Goal: Task Accomplishment & Management: Complete application form

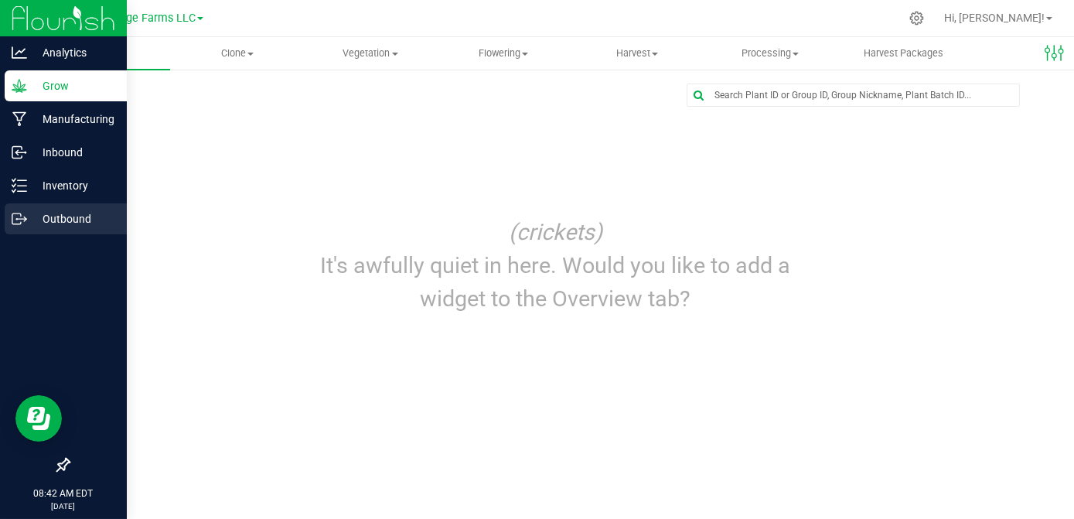
click at [36, 224] on p "Outbound" at bounding box center [73, 219] width 93 height 19
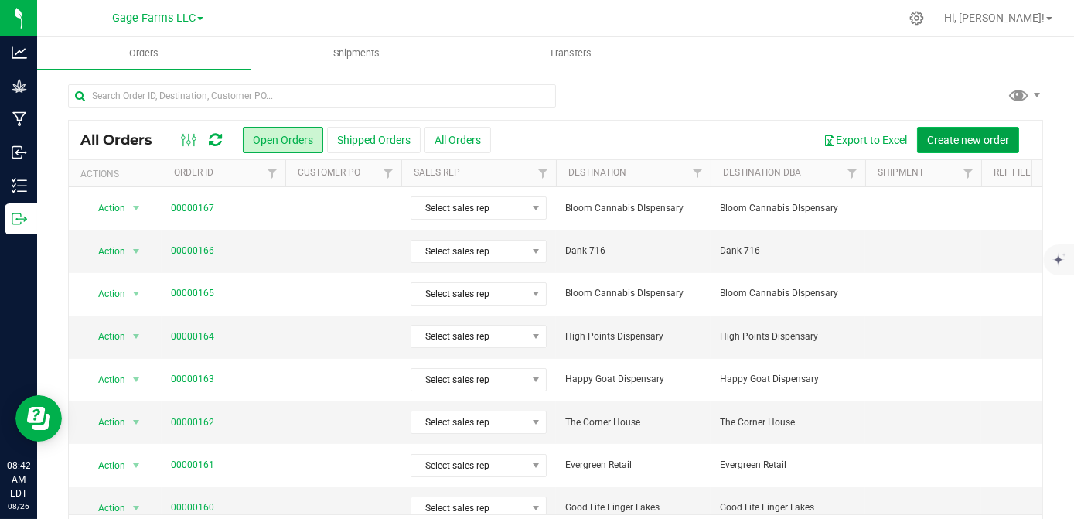
click at [971, 139] on span "Create new order" at bounding box center [968, 140] width 82 height 12
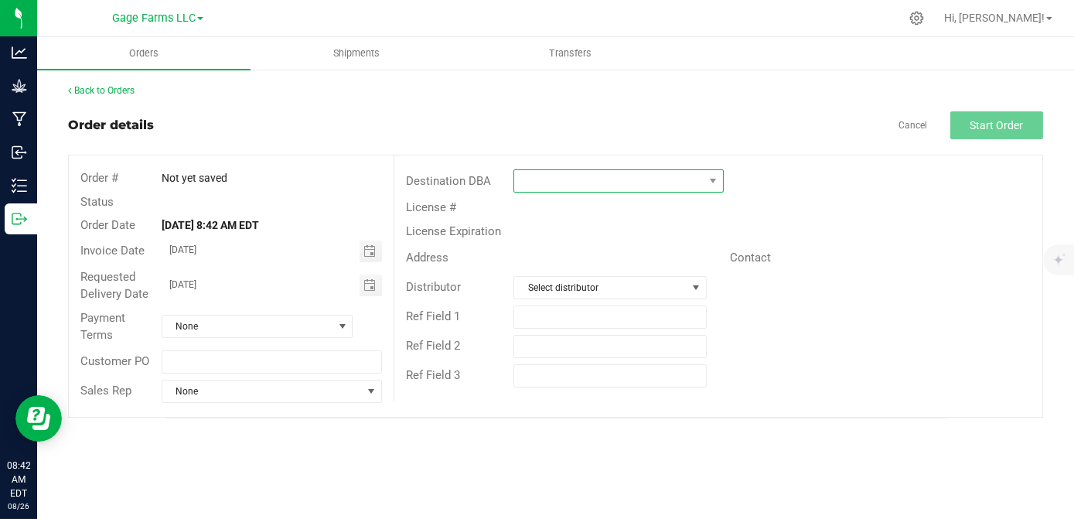
click at [643, 186] on span at bounding box center [608, 181] width 189 height 22
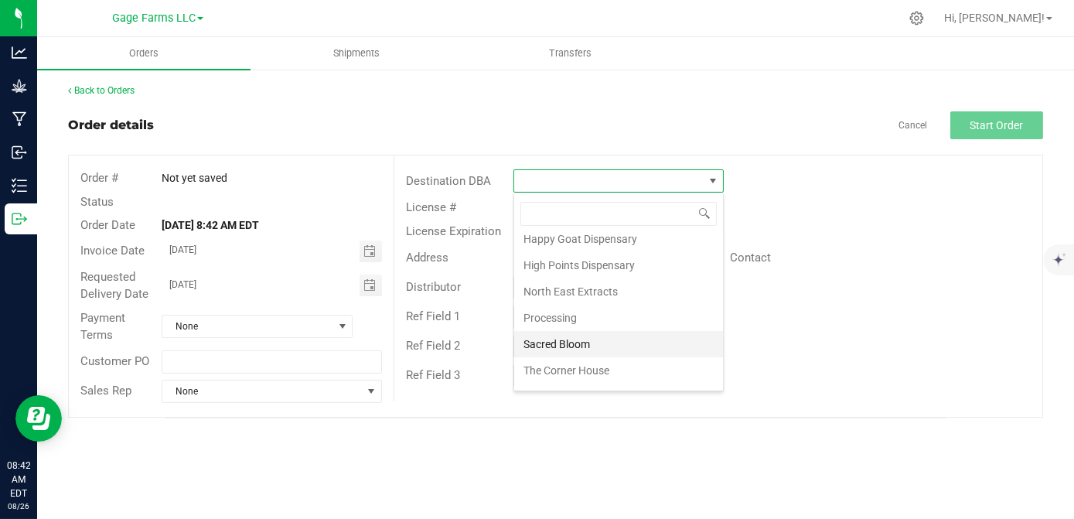
scroll to position [233, 0]
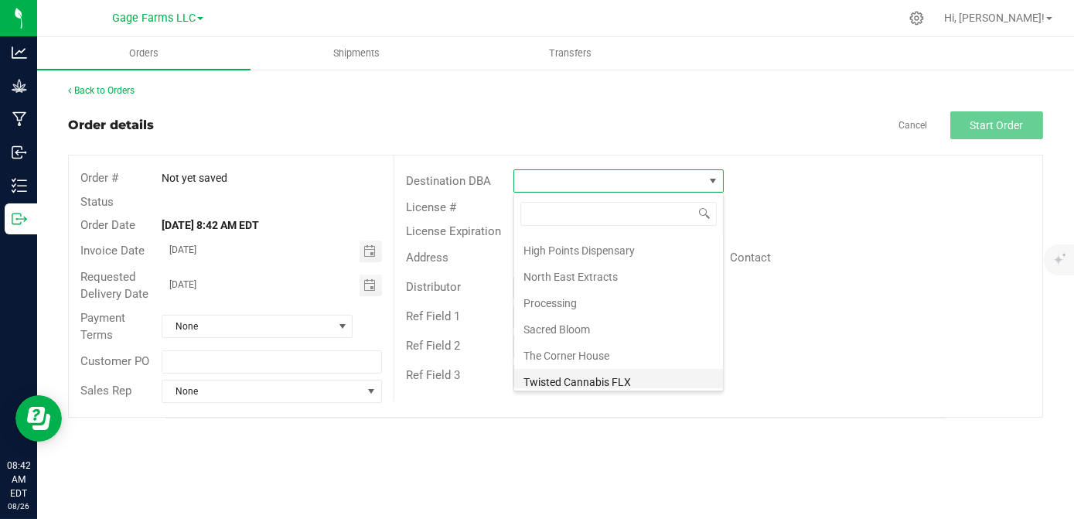
click at [611, 374] on li "Twisted Cannabis FLX" at bounding box center [618, 382] width 209 height 26
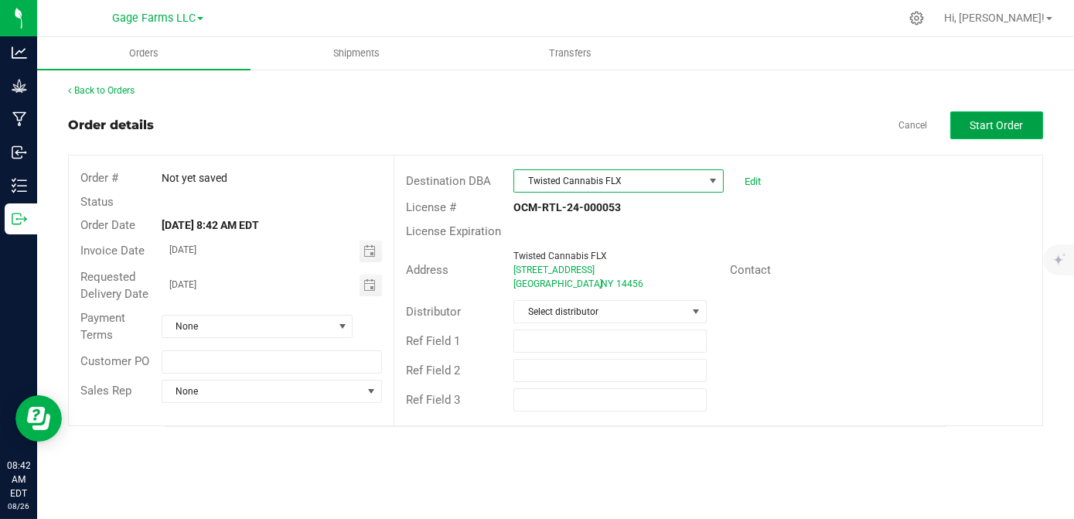
click at [969, 127] on button "Start Order" at bounding box center [996, 125] width 93 height 28
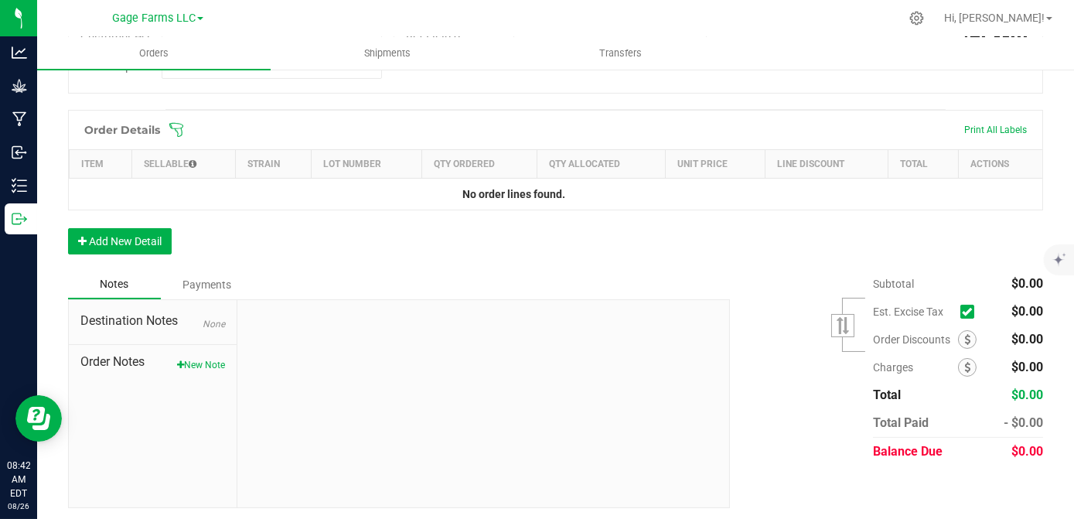
scroll to position [366, 0]
click at [161, 241] on button "Add New Detail" at bounding box center [120, 240] width 104 height 26
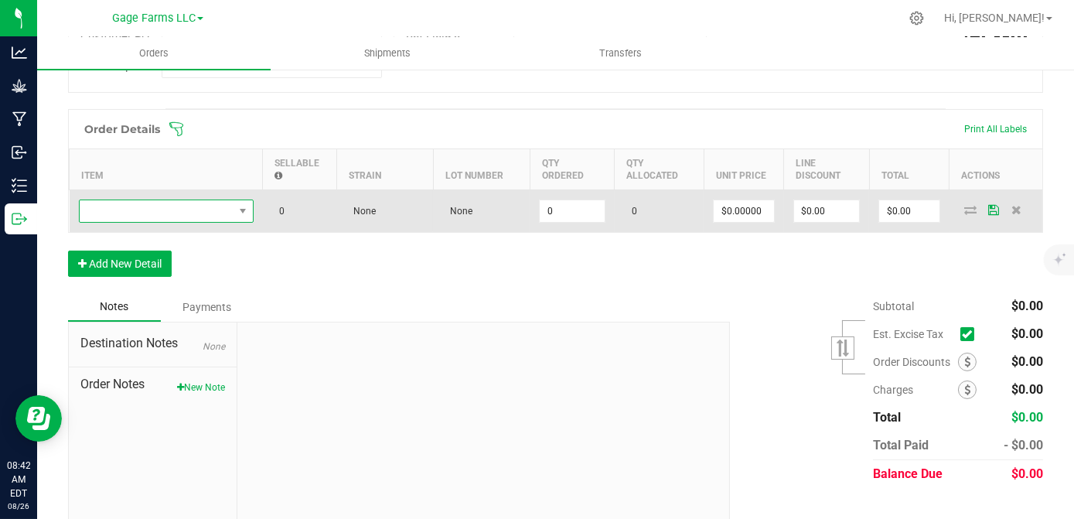
click at [162, 213] on span "NO DATA FOUND" at bounding box center [157, 211] width 154 height 22
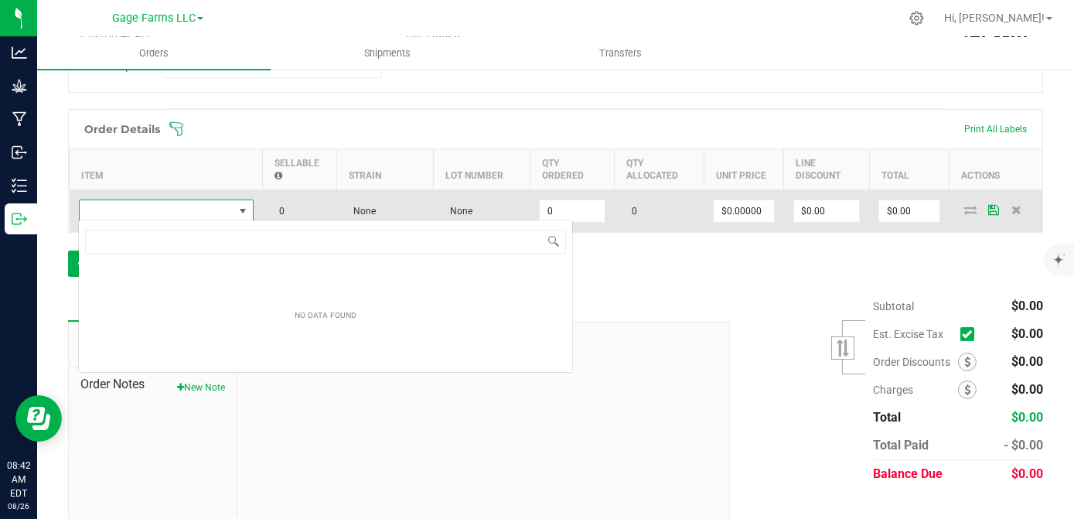
scroll to position [22, 175]
type input "C"
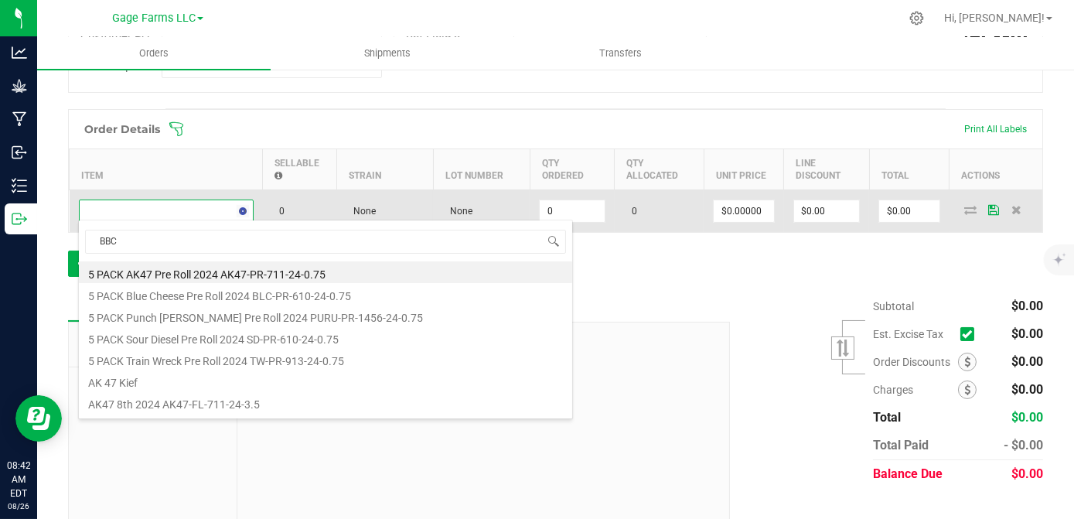
type input "BBCC"
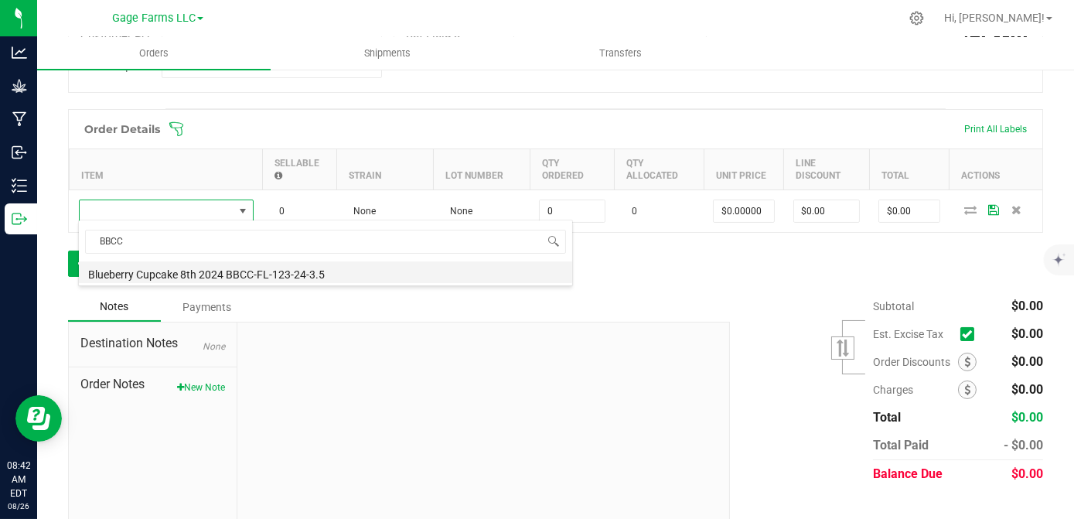
click at [177, 271] on li "Blueberry Cupcake 8th 2024 BBCC-FL-123-24-3.5" at bounding box center [325, 272] width 493 height 22
type input "0 ea"
type input "$14.00000"
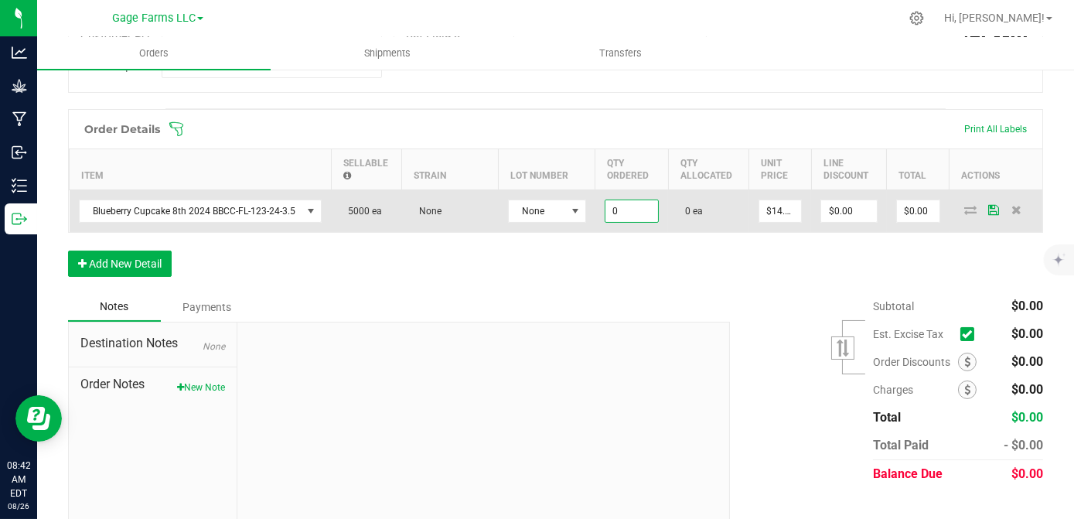
click at [626, 209] on input "0" at bounding box center [632, 211] width 53 height 22
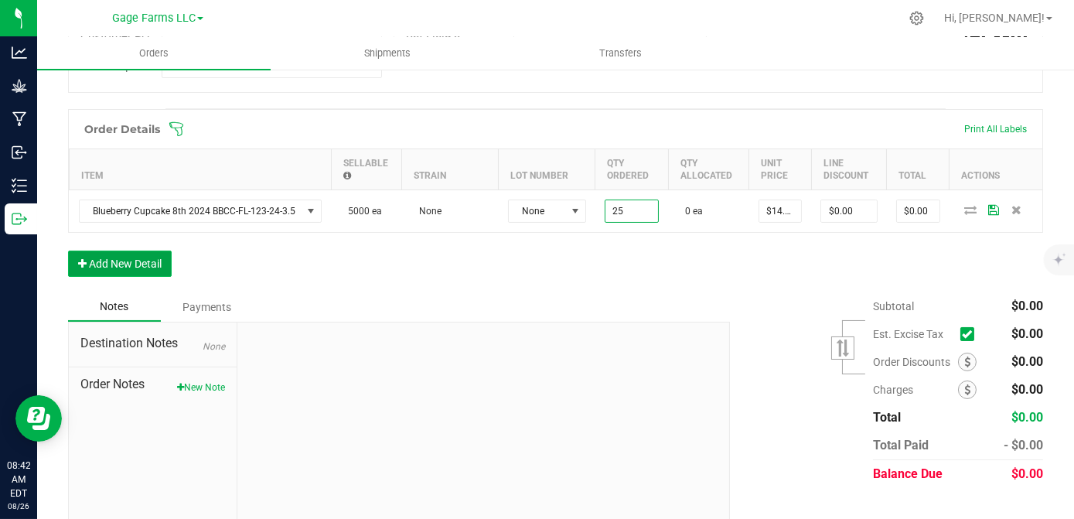
type input "25 ea"
type input "$350.00"
click at [128, 267] on button "Add New Detail" at bounding box center [120, 264] width 104 height 26
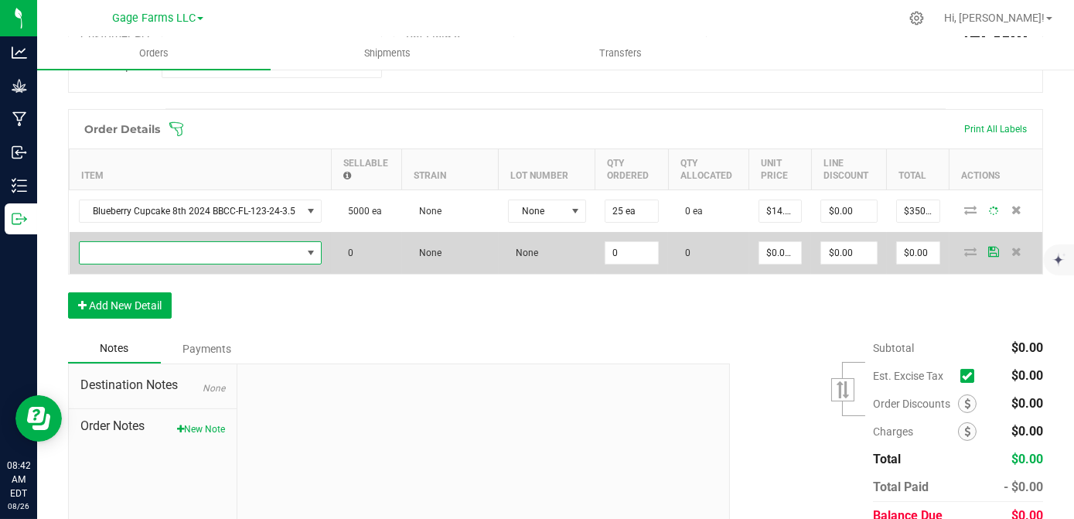
click at [125, 254] on span "NO DATA FOUND" at bounding box center [191, 253] width 223 height 22
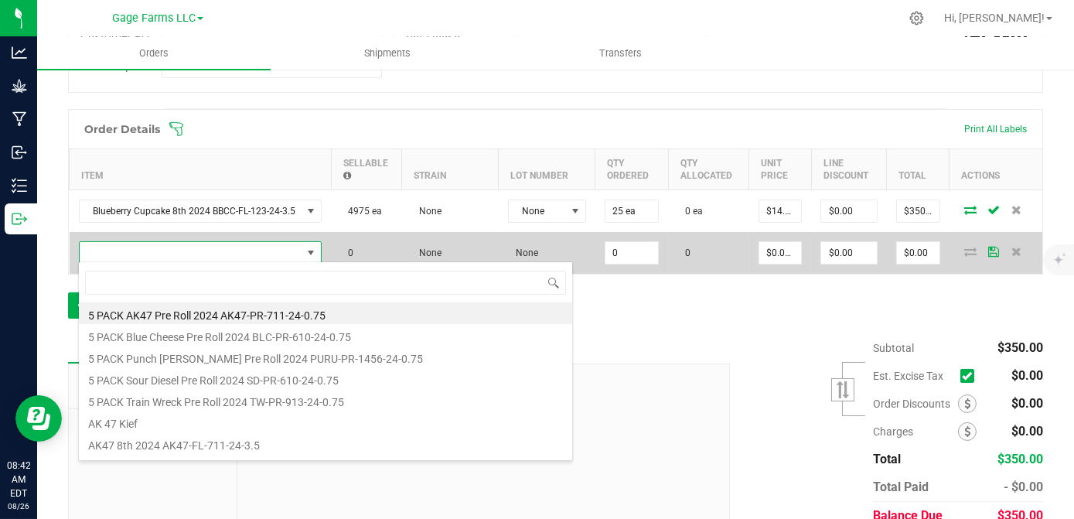
scroll to position [22, 241]
type input "AK"
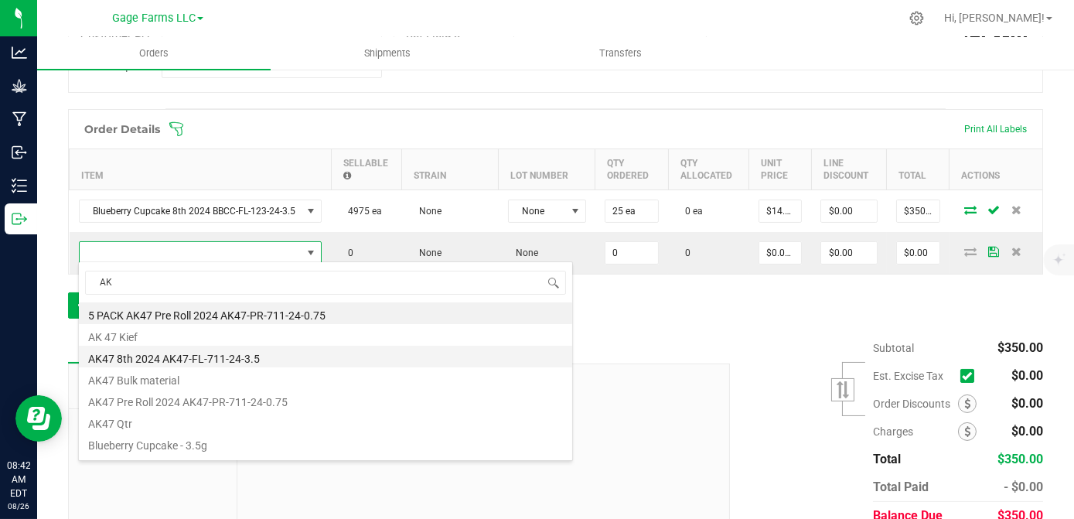
click at [154, 362] on li "AK47 8th 2024 AK47-FL-711-24-3.5" at bounding box center [325, 357] width 493 height 22
type input "0 ea"
type input "$14.00000"
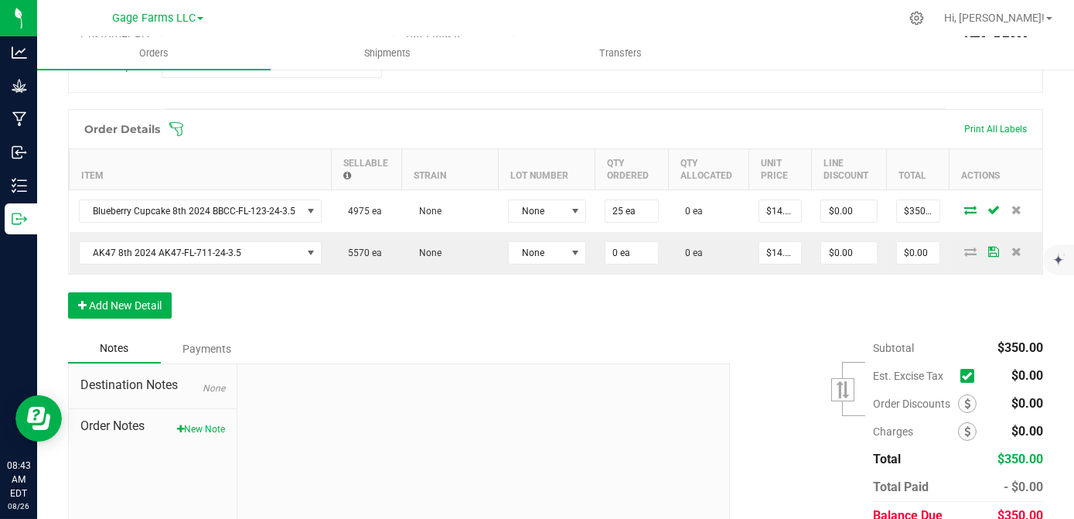
click at [121, 316] on div "Order Details Print All Labels Item Sellable Strain Lot Number Qty Ordered Qty …" at bounding box center [555, 221] width 975 height 225
click at [124, 308] on button "Add New Detail" at bounding box center [120, 305] width 104 height 26
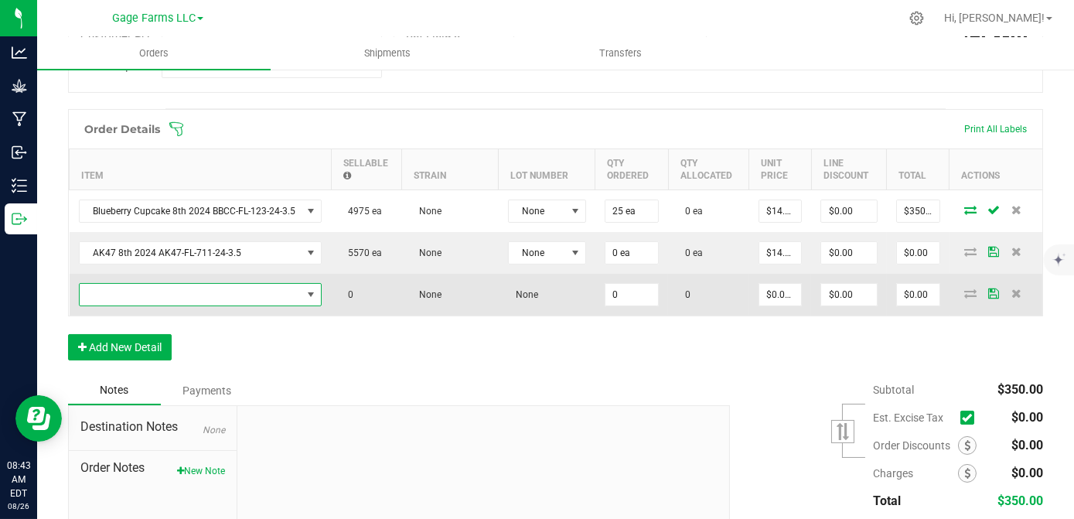
click at [133, 292] on span "NO DATA FOUND" at bounding box center [191, 295] width 223 height 22
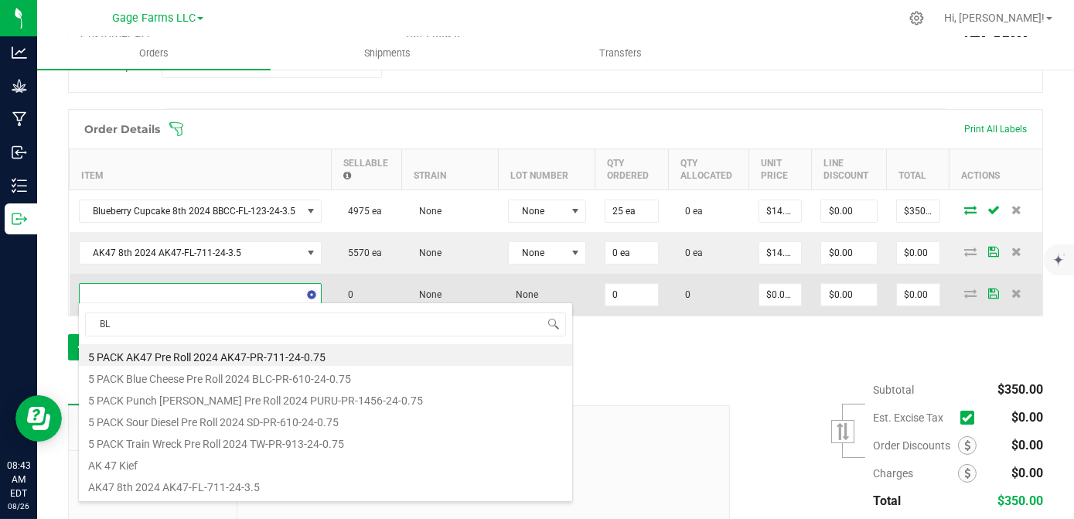
type input "BLC"
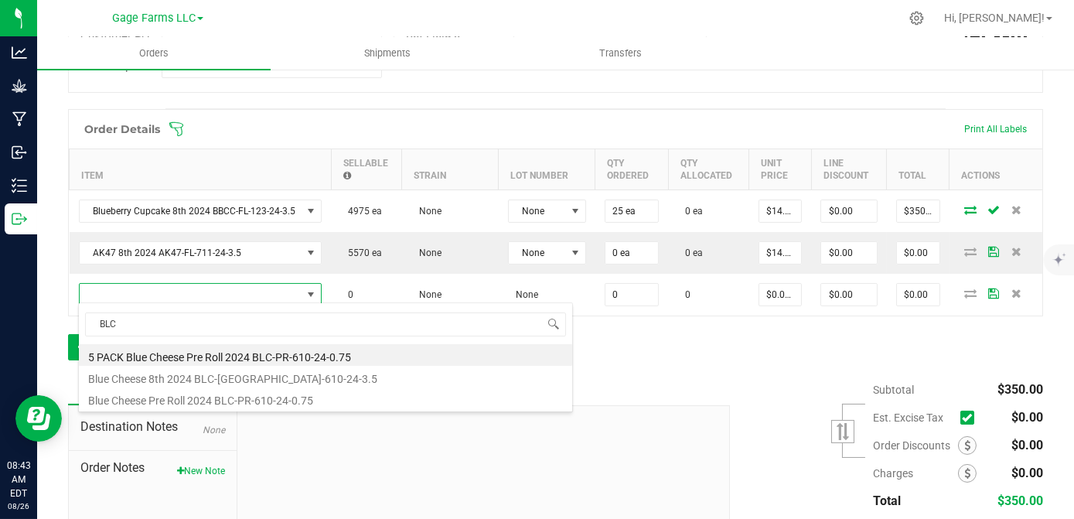
click at [152, 374] on li "Blue Cheese 8th 2024 BLC-[GEOGRAPHIC_DATA]-610-24-3.5" at bounding box center [325, 377] width 493 height 22
type input "0 ea"
type input "$14.00000"
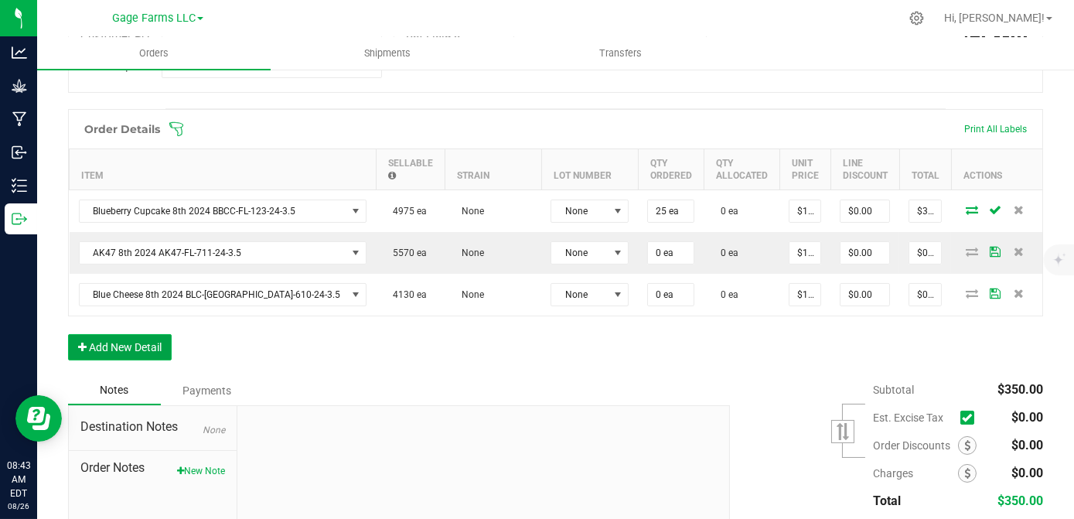
click at [121, 338] on button "Add New Detail" at bounding box center [120, 347] width 104 height 26
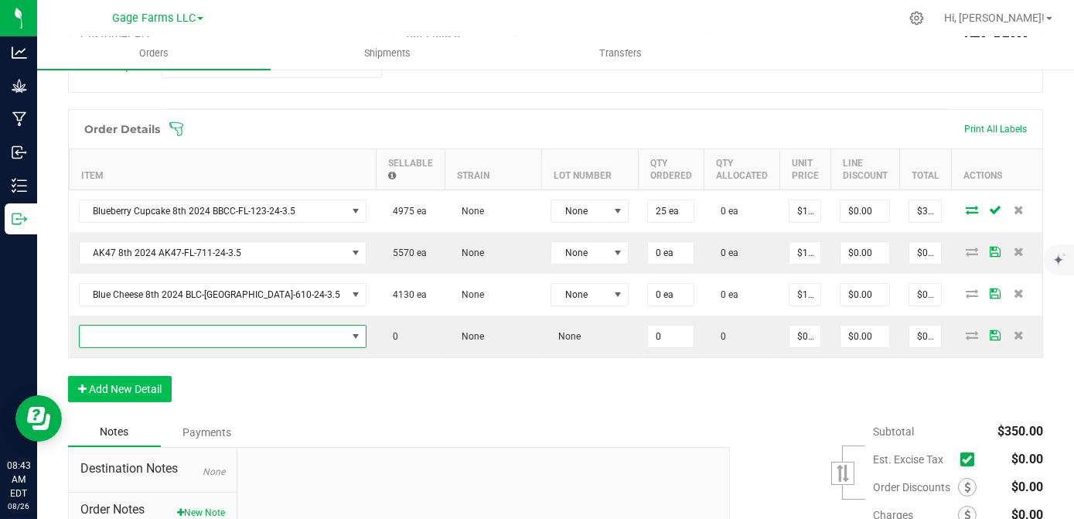
click at [121, 338] on span "NO DATA FOUND" at bounding box center [214, 337] width 268 height 22
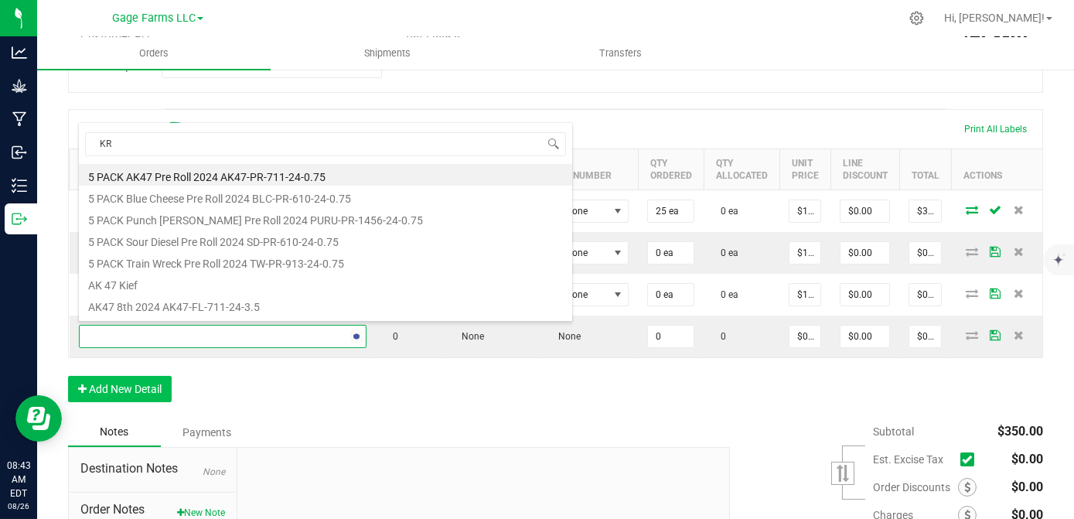
type input "KRA"
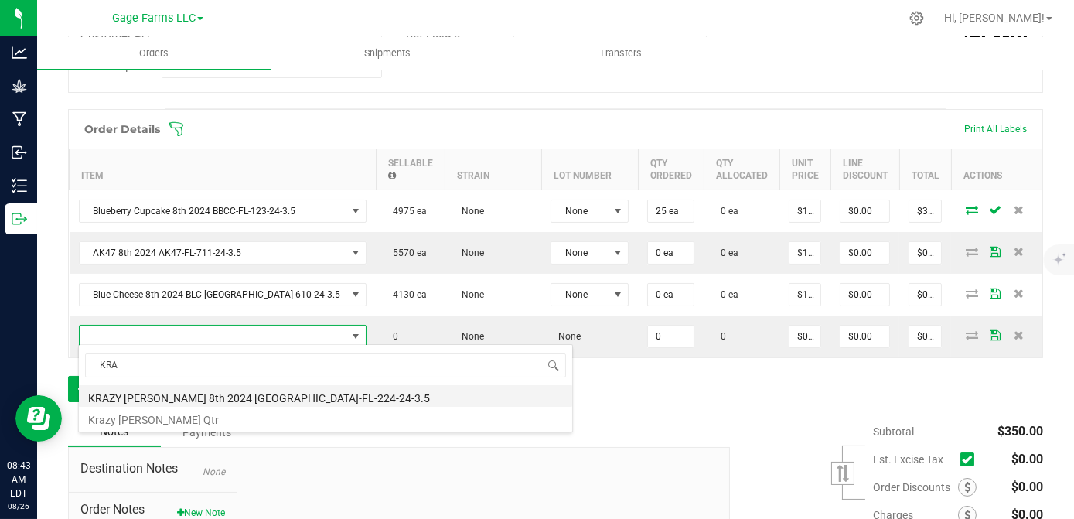
click at [148, 401] on li "KRAZY [PERSON_NAME] 8th 2024 [GEOGRAPHIC_DATA]-FL-224-24-3.5" at bounding box center [325, 396] width 493 height 22
type input "0 ea"
type input "$14.00000"
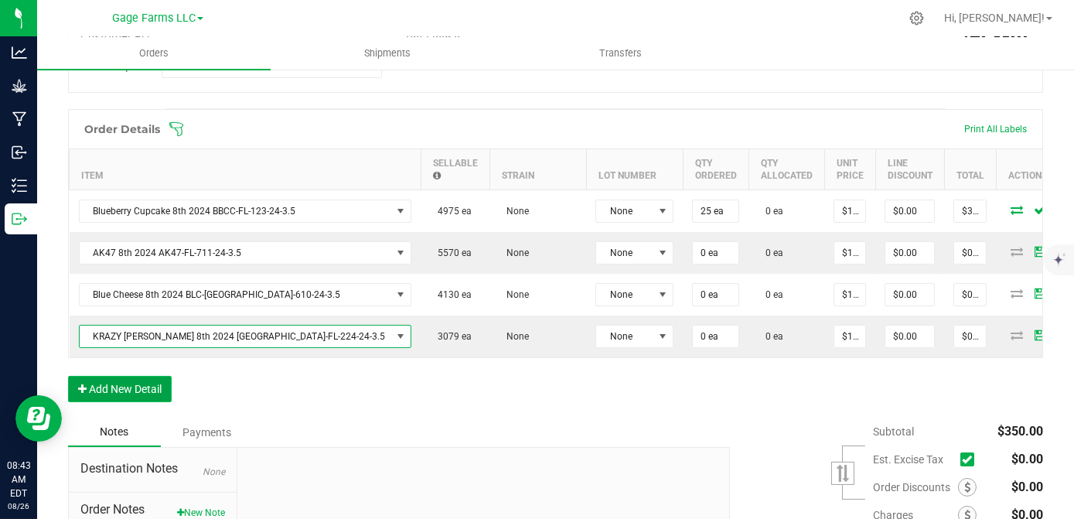
click at [131, 383] on button "Add New Detail" at bounding box center [120, 389] width 104 height 26
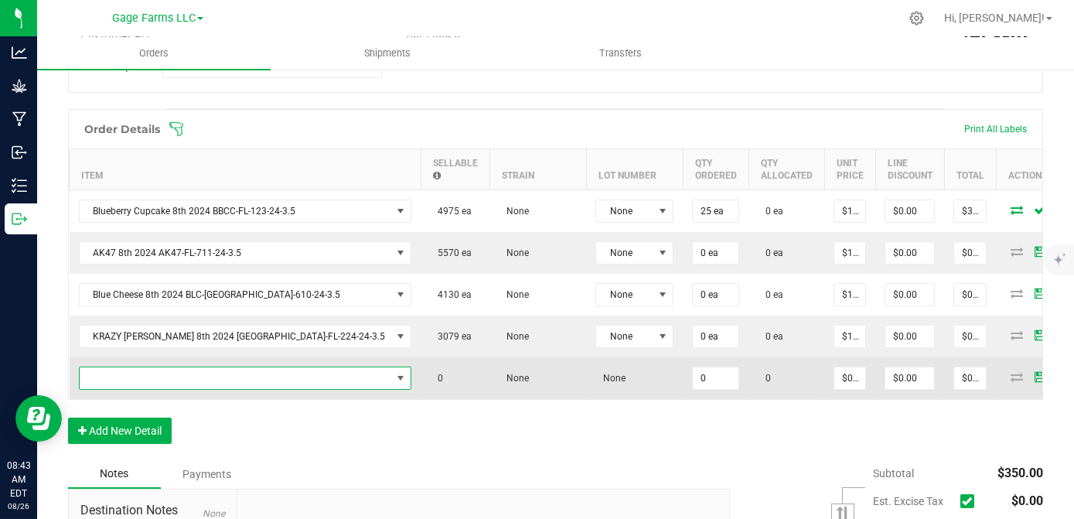
click at [130, 380] on span "NO DATA FOUND" at bounding box center [236, 378] width 312 height 22
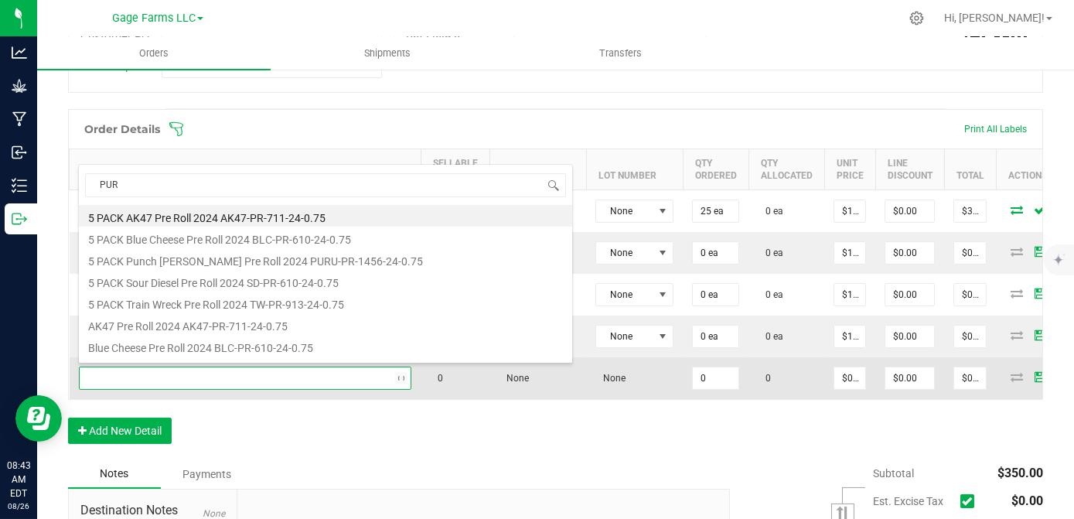
type input "PURU"
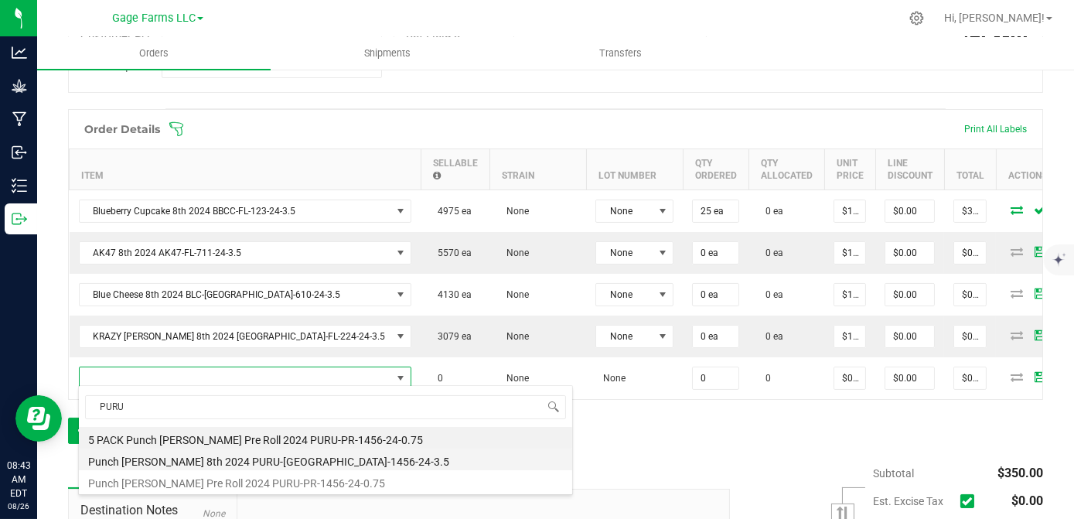
click at [135, 456] on li "Punch [PERSON_NAME] 8th 2024 PURU-[GEOGRAPHIC_DATA]-1456-24-3.5" at bounding box center [325, 460] width 493 height 22
type input "0 ea"
type input "$14.00000"
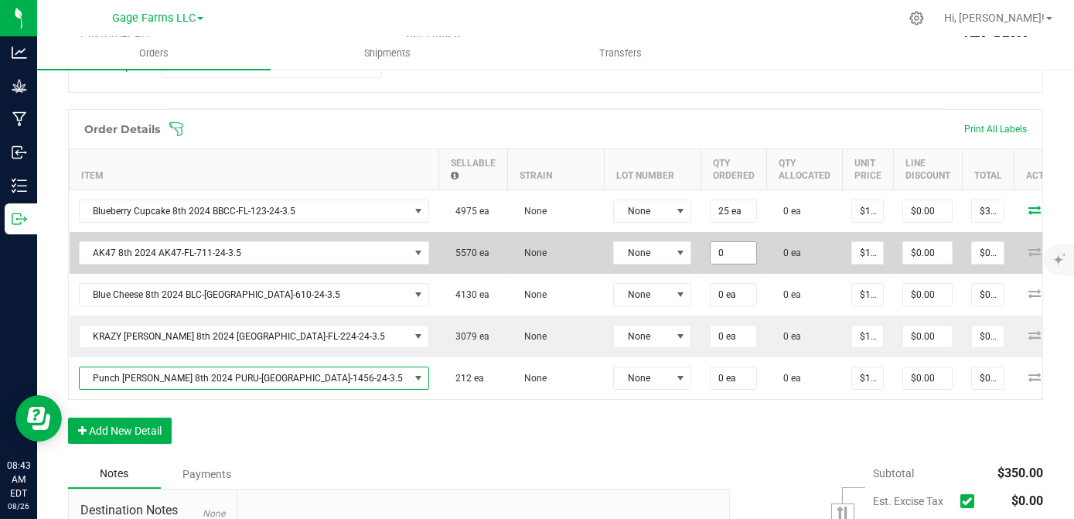
click at [711, 244] on input "0" at bounding box center [734, 253] width 46 height 22
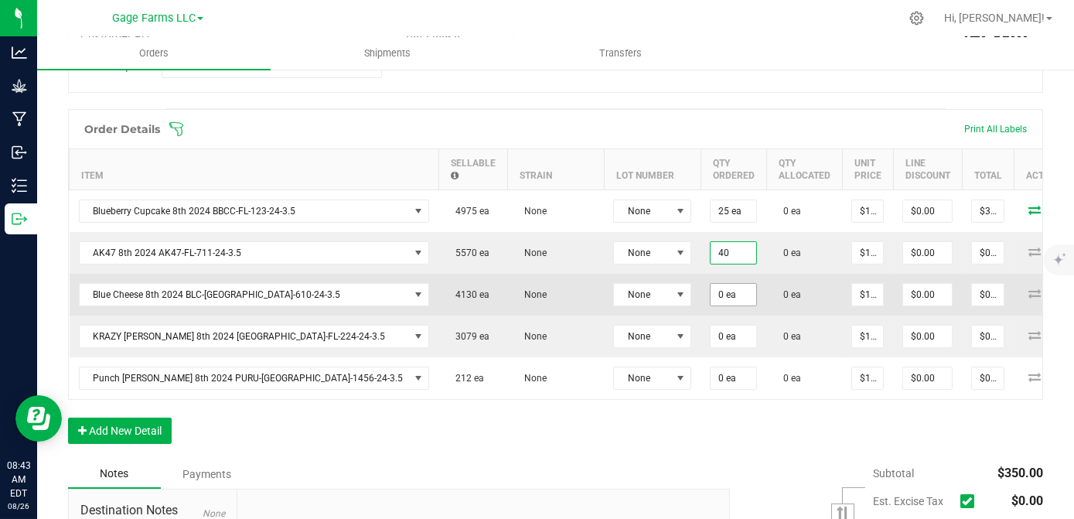
type input "40 ea"
type input "$560.00"
click at [711, 295] on input "0" at bounding box center [734, 295] width 46 height 22
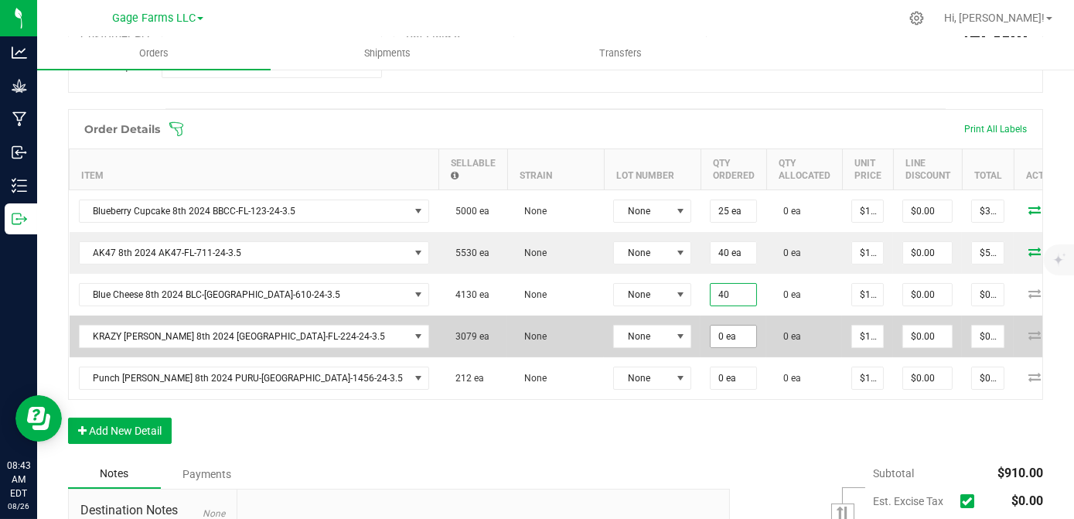
type input "40 ea"
type input "$560.00"
click at [711, 337] on input "0" at bounding box center [734, 337] width 46 height 22
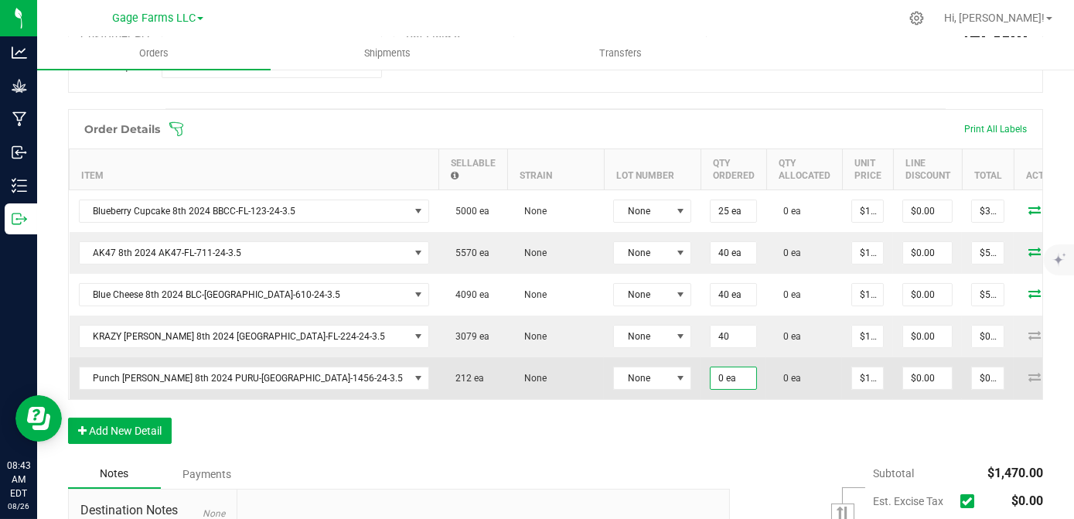
type input "40 ea"
type input "$560.00"
click at [711, 374] on input "0" at bounding box center [734, 378] width 46 height 22
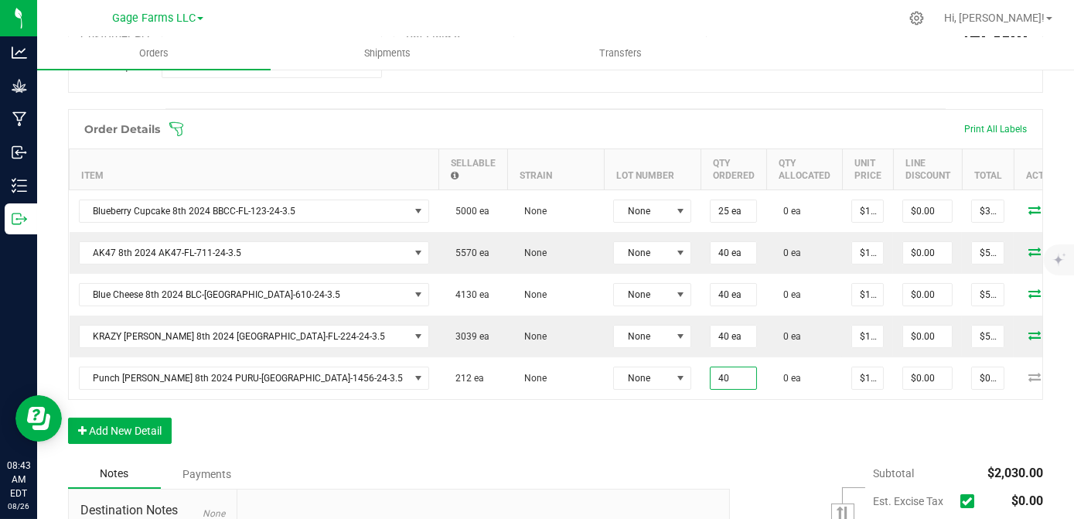
type input "40 ea"
type input "$560.00"
click at [609, 407] on div "Order Details Print All Labels Item Sellable Strain Lot Number Qty Ordered Qty …" at bounding box center [555, 284] width 975 height 350
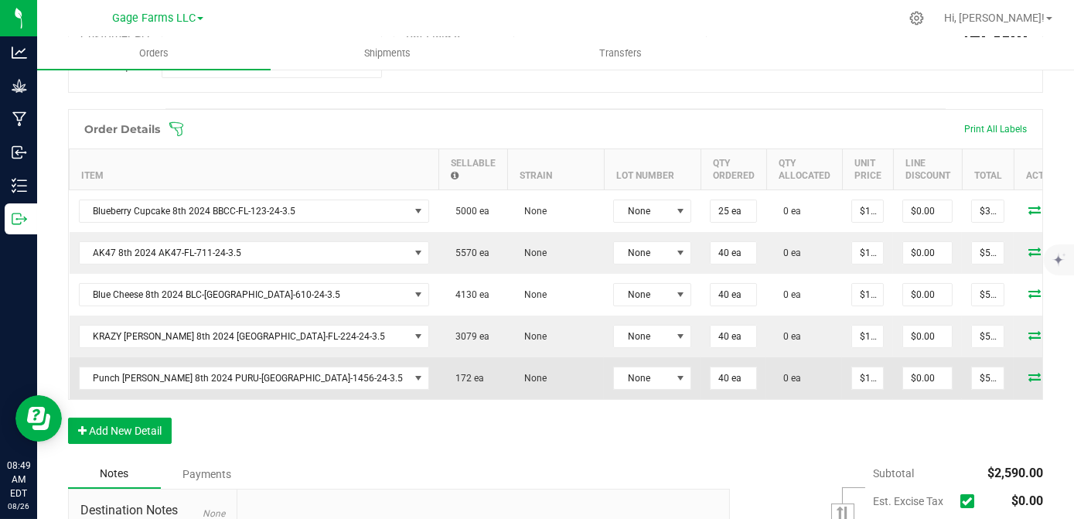
click at [701, 392] on td "40 ea" at bounding box center [734, 378] width 66 height 42
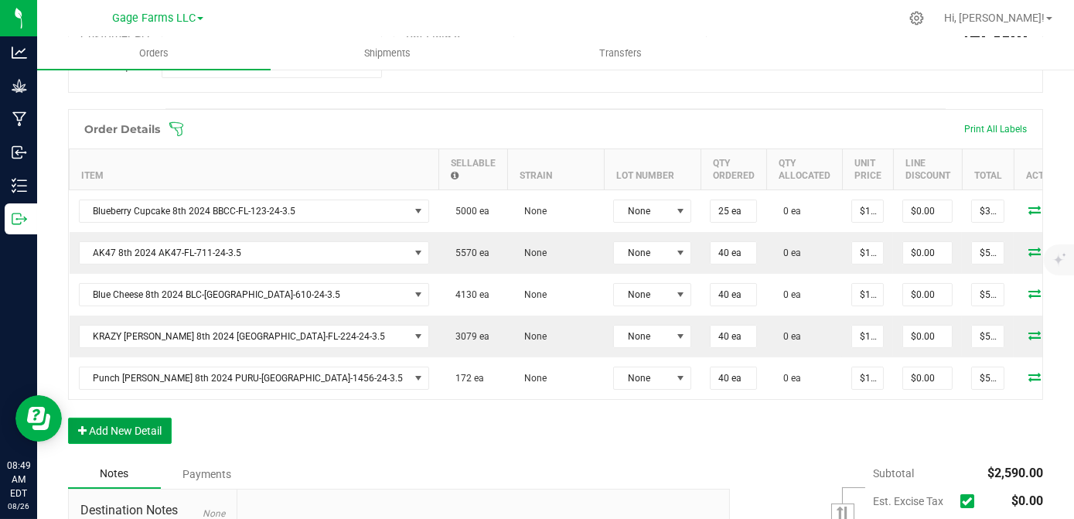
click at [152, 426] on button "Add New Detail" at bounding box center [120, 431] width 104 height 26
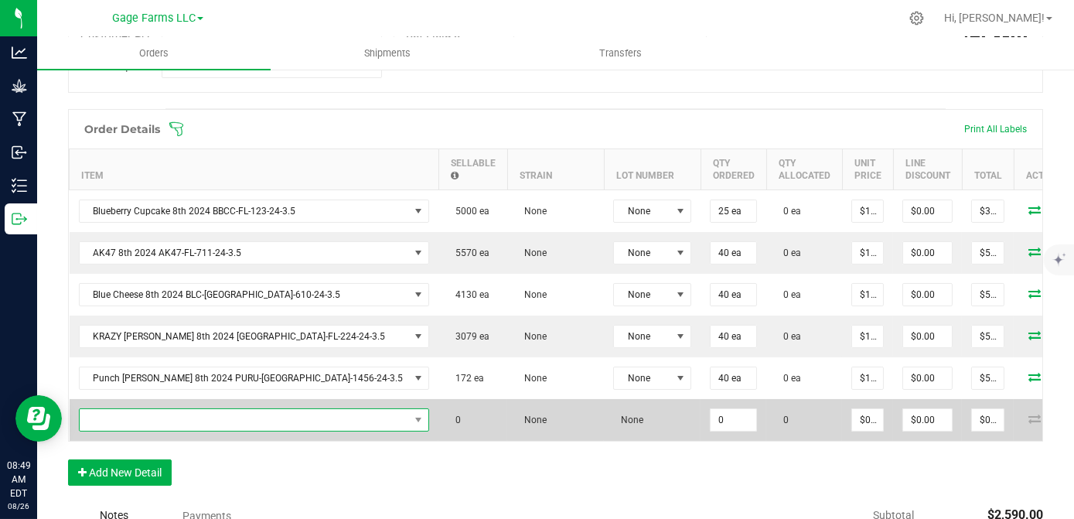
click at [144, 422] on span "NO DATA FOUND" at bounding box center [245, 420] width 330 height 22
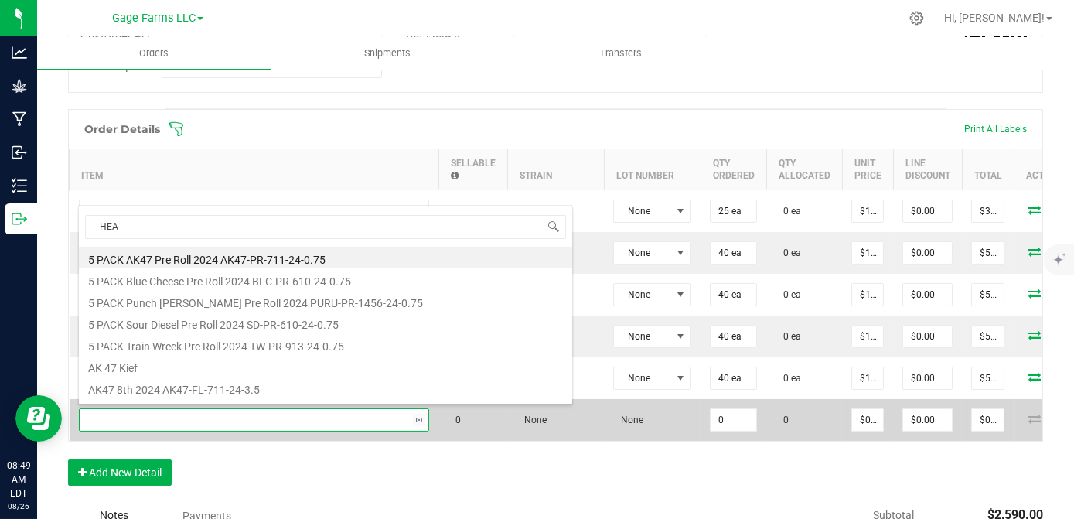
type input "HEAD"
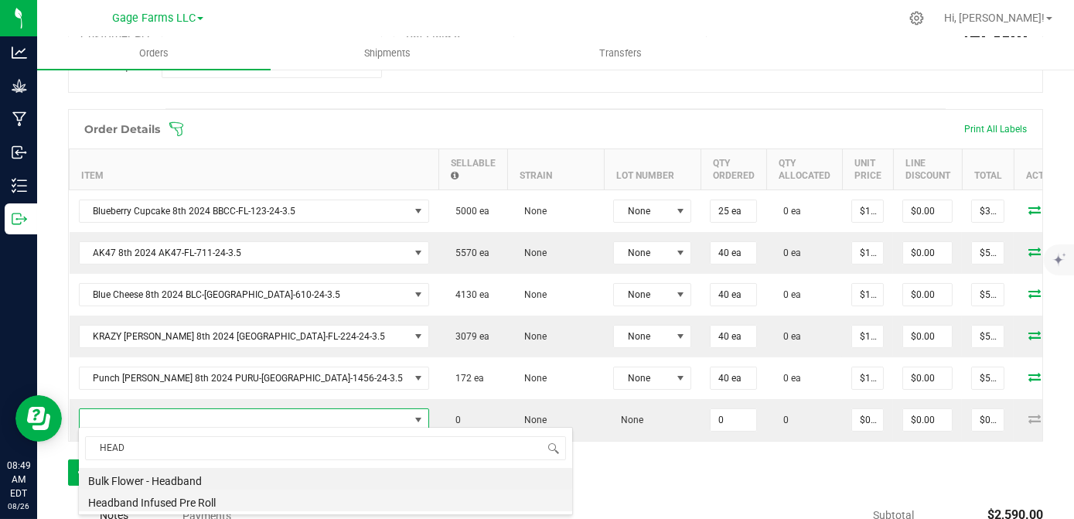
click at [144, 506] on li "Headband Infused Pre Roll" at bounding box center [325, 501] width 493 height 22
type input "0 ea"
type input "$5.00000"
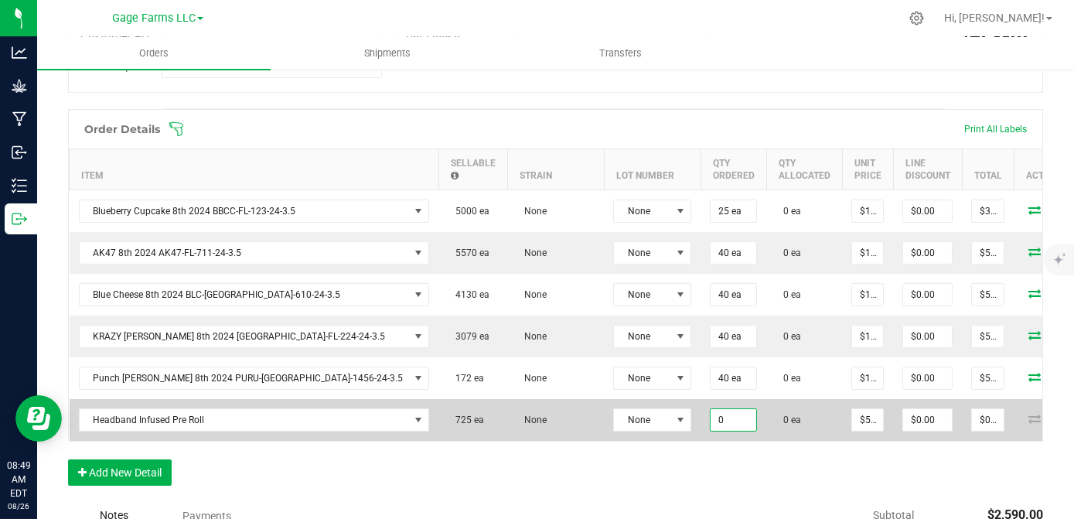
click at [711, 409] on input "0" at bounding box center [734, 420] width 46 height 22
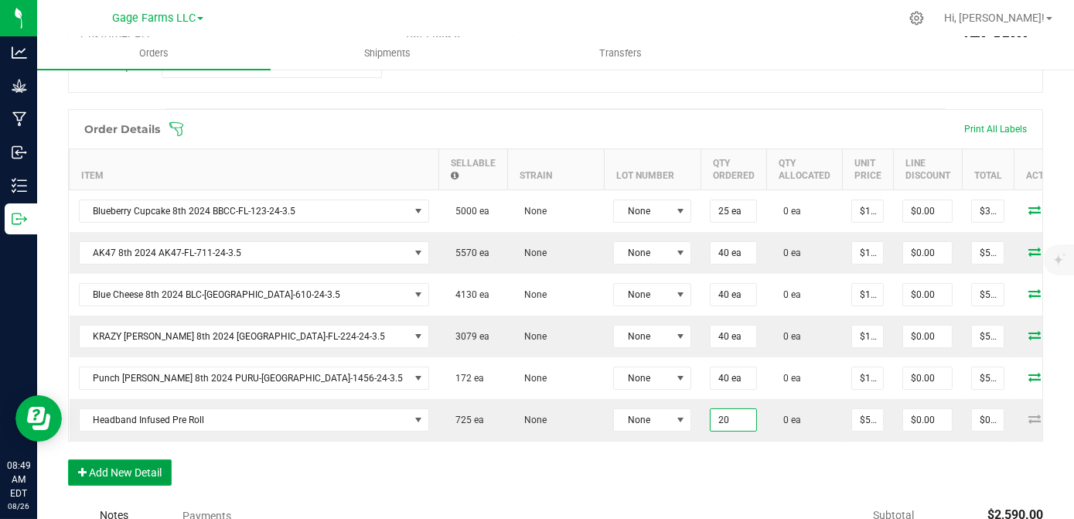
type input "20 ea"
type input "$100.00"
click at [134, 469] on button "Add New Detail" at bounding box center [120, 472] width 104 height 26
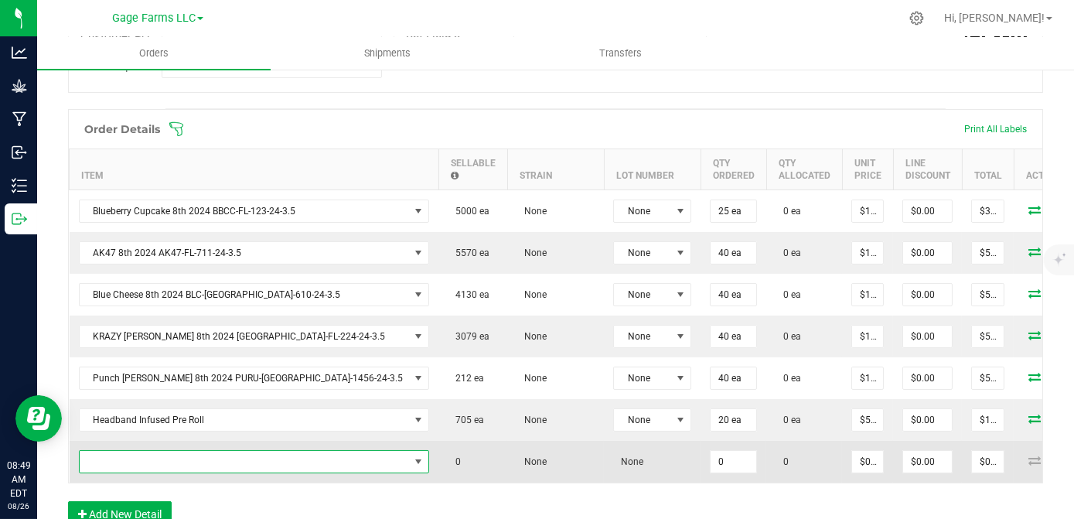
click at [148, 457] on span "NO DATA FOUND" at bounding box center [245, 462] width 330 height 22
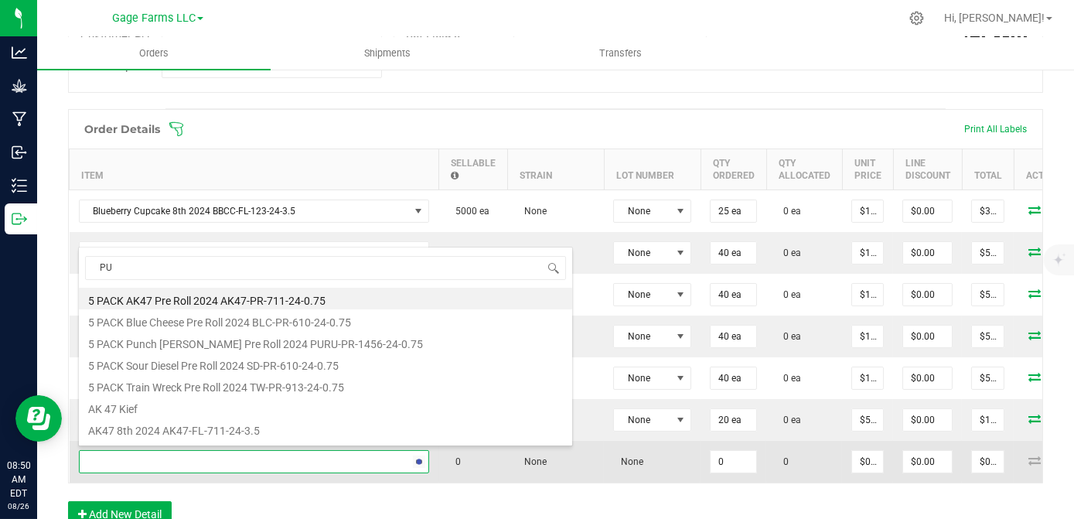
type input "PUR"
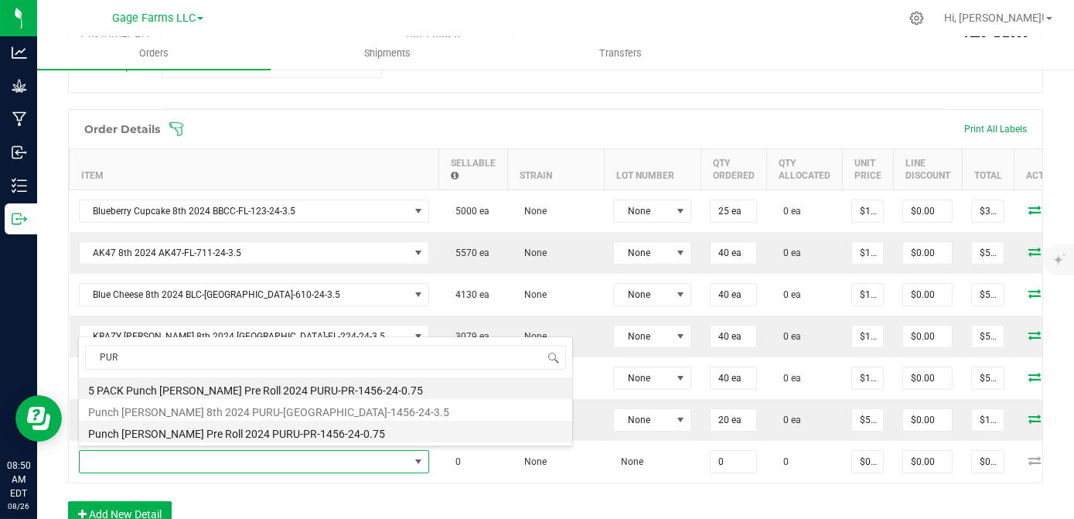
click at [143, 437] on li "Punch [PERSON_NAME] Pre Roll 2024 PURU-PR-1456-24-0.75" at bounding box center [325, 432] width 493 height 22
type input "0 ea"
type input "$5.00000"
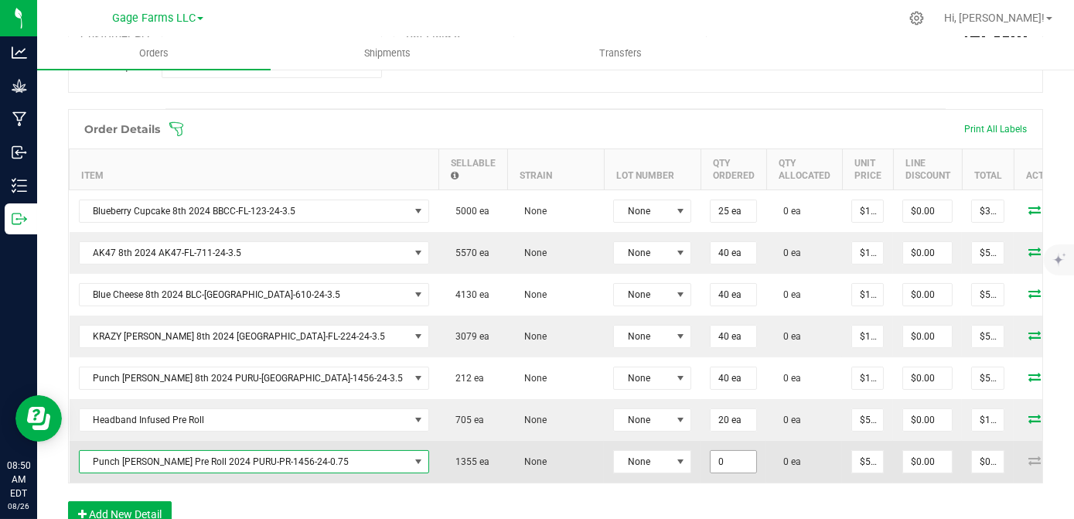
click at [711, 455] on input "0" at bounding box center [734, 462] width 46 height 22
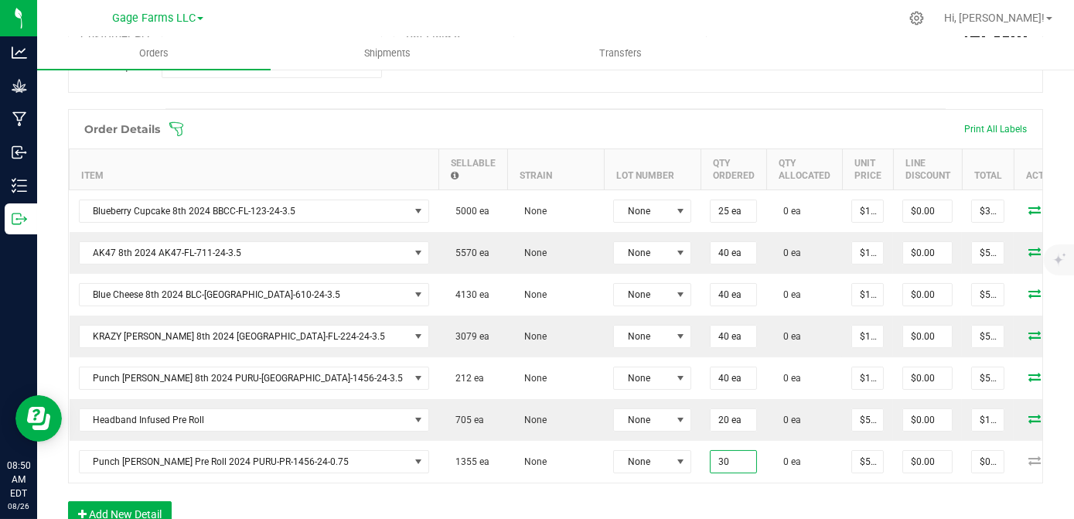
type input "30 ea"
type input "$150.00"
click at [654, 506] on div "Order Details Print All Labels Item Sellable Strain Lot Number Qty Ordered Qty …" at bounding box center [555, 326] width 975 height 434
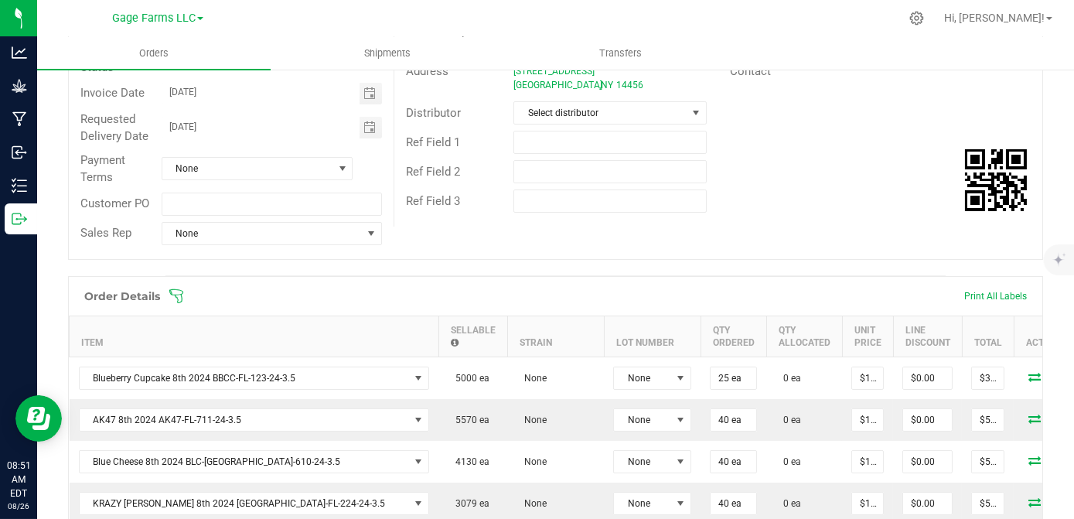
scroll to position [84, 0]
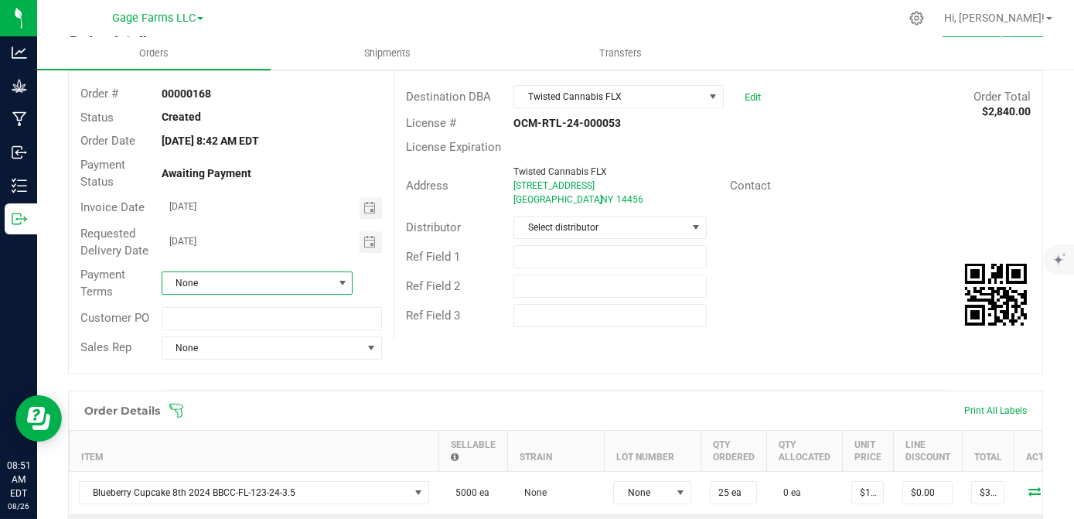
click at [340, 281] on span at bounding box center [342, 283] width 12 height 12
click at [303, 380] on li "Net 30" at bounding box center [256, 377] width 188 height 26
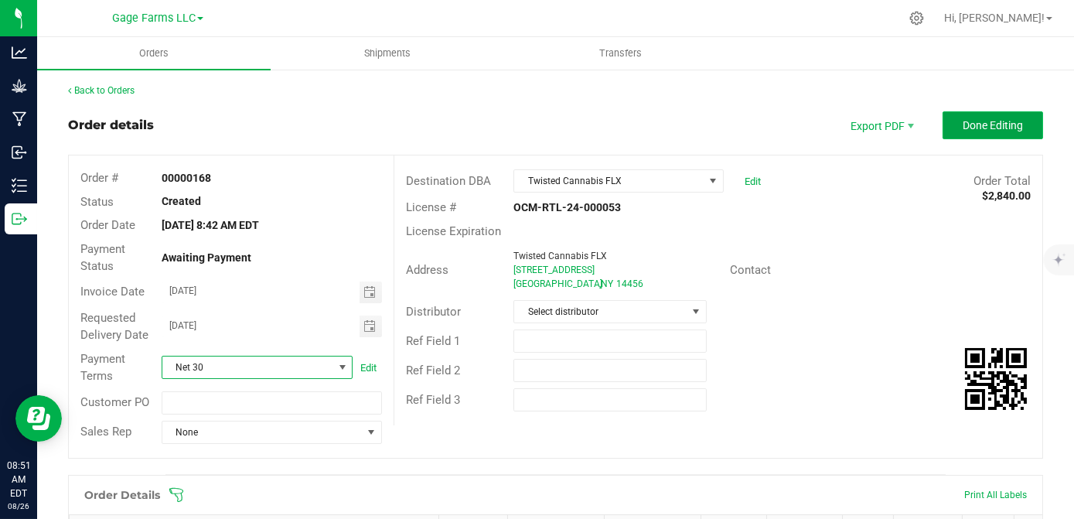
click at [988, 130] on span "Done Editing" at bounding box center [993, 125] width 60 height 12
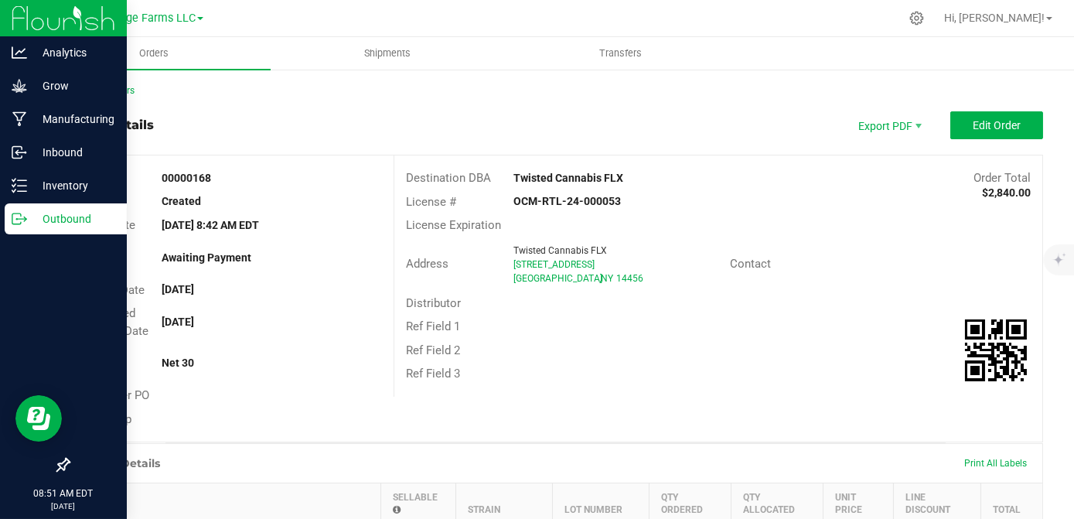
click at [25, 213] on icon at bounding box center [19, 218] width 15 height 15
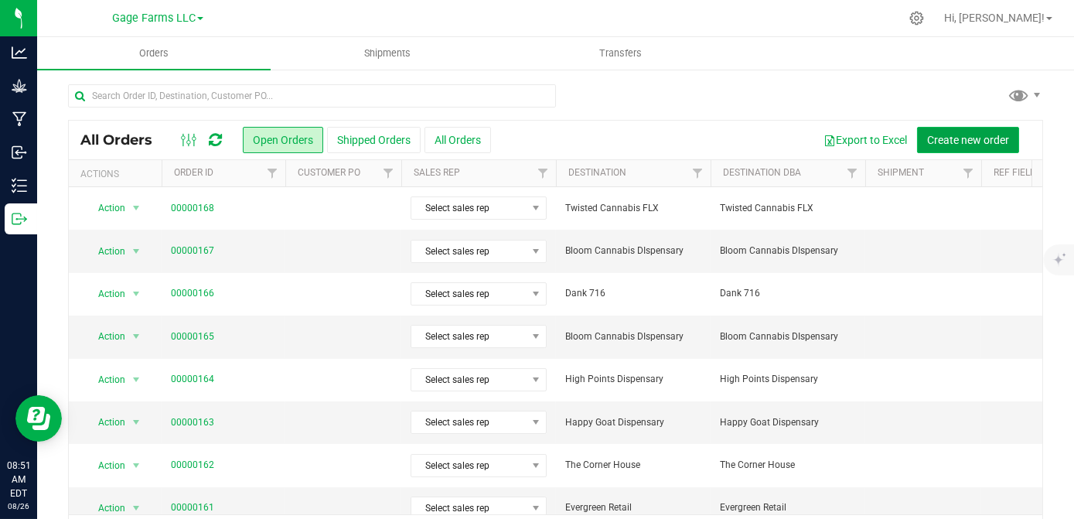
click at [973, 131] on button "Create new order" at bounding box center [968, 140] width 102 height 26
